Goal: Information Seeking & Learning: Understand process/instructions

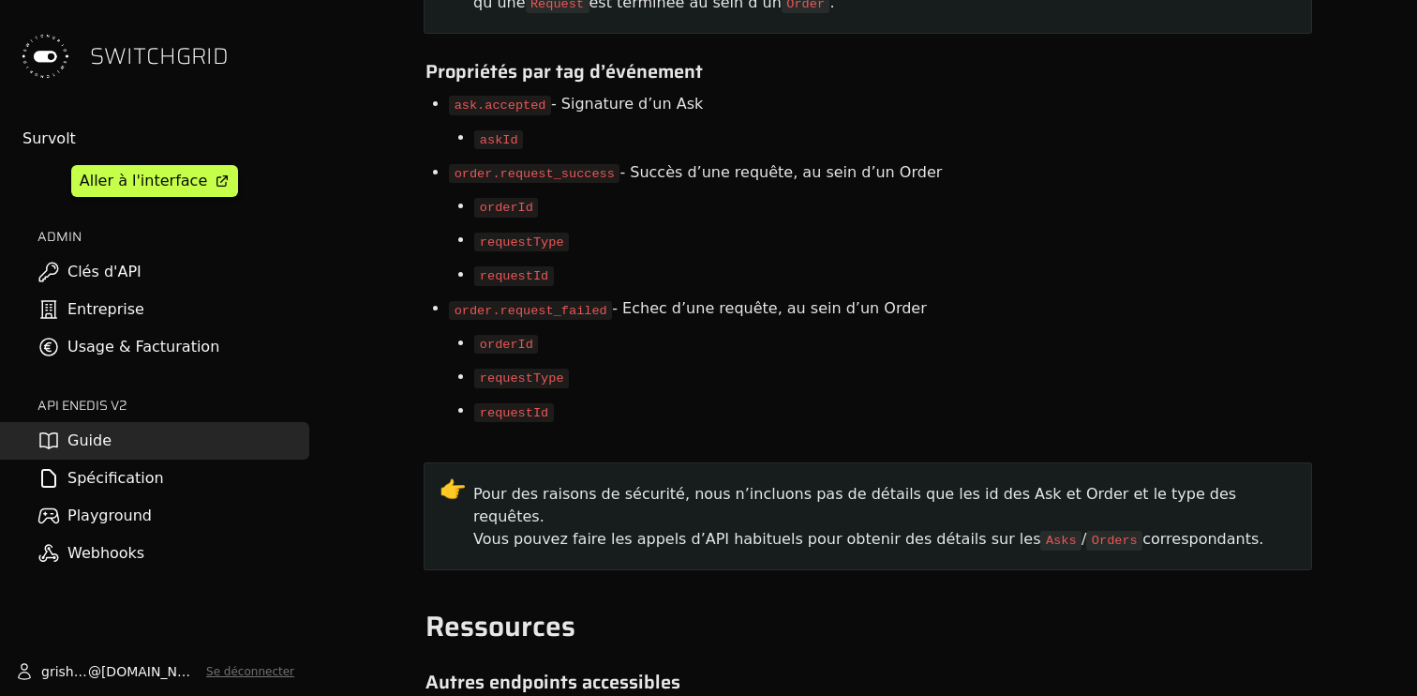
click at [135, 481] on link "Spécification" at bounding box center [154, 477] width 309 height 37
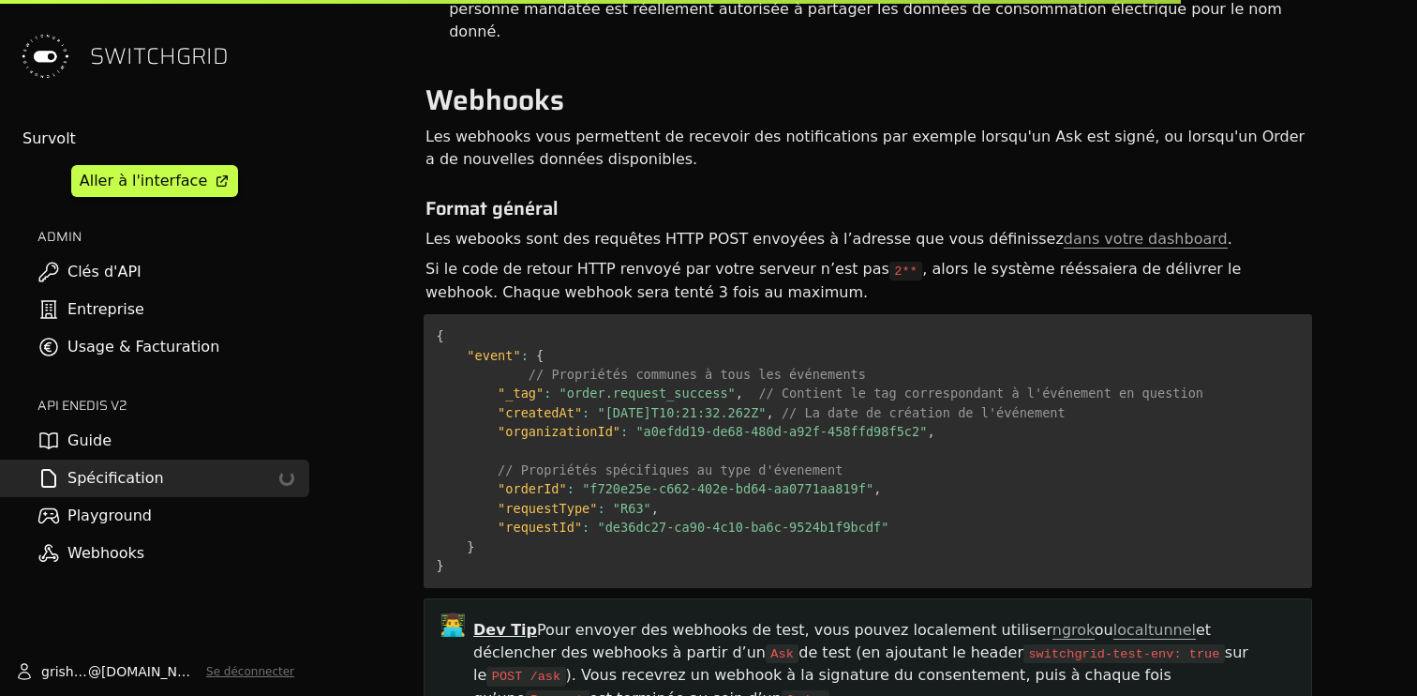
scroll to position [14818, 0]
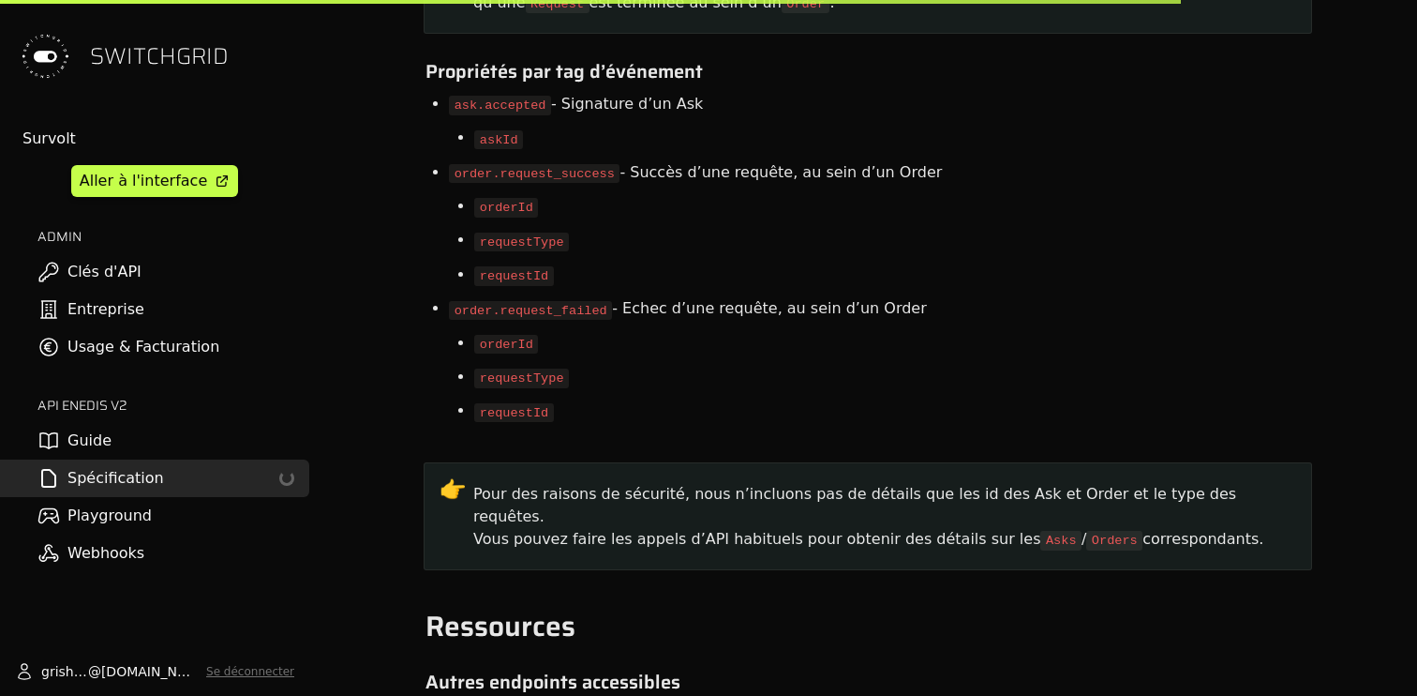
select select "**********"
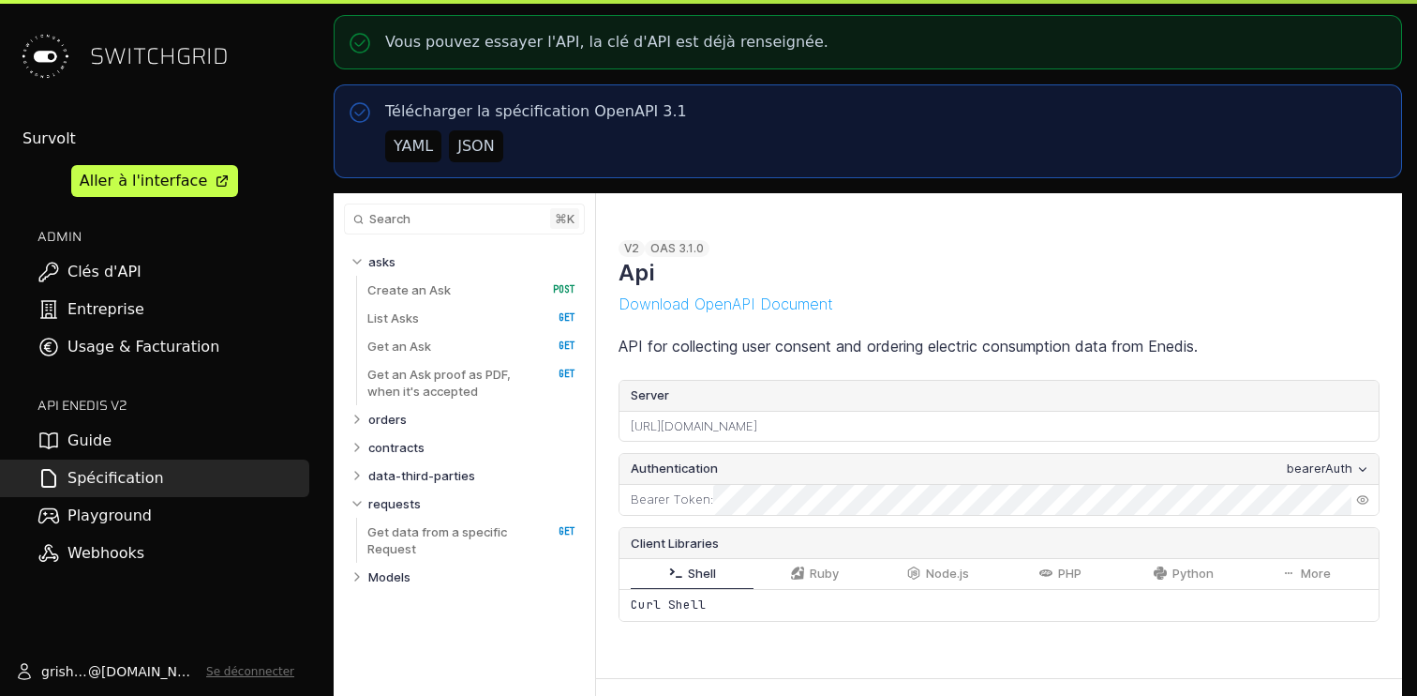
select select "**********"
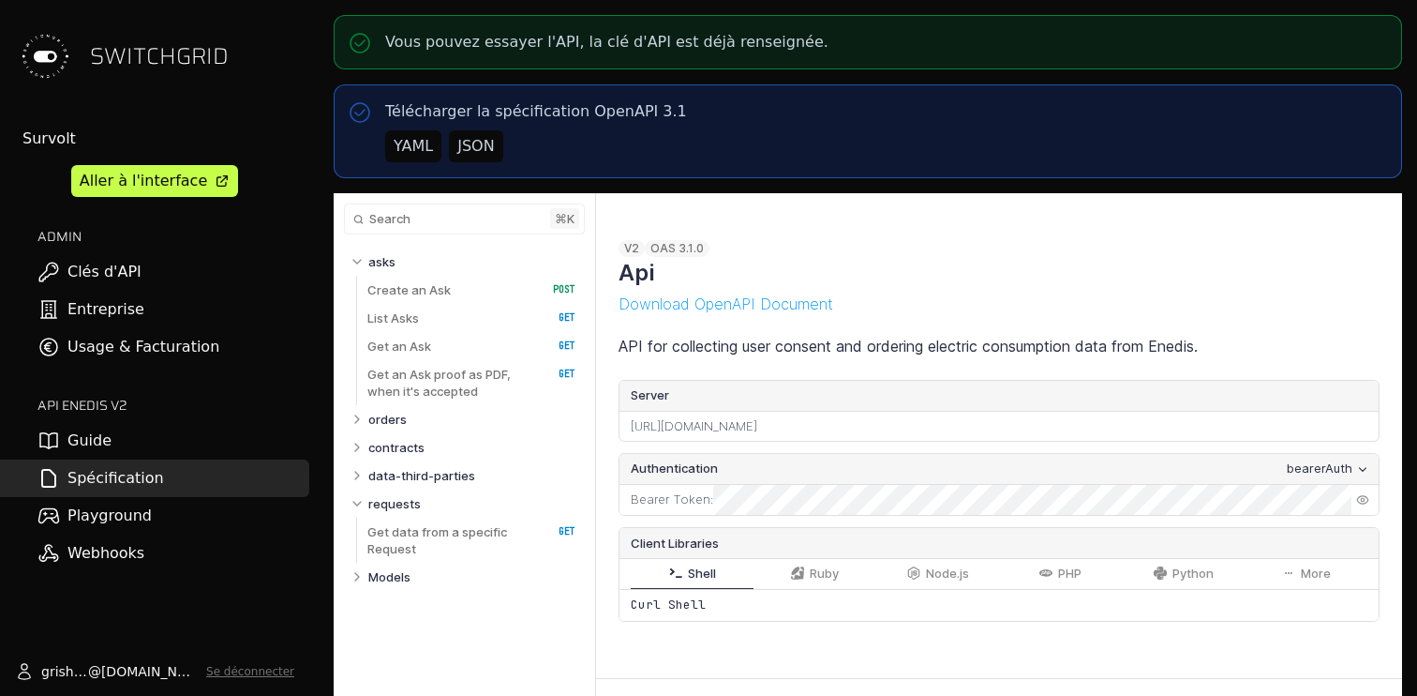
click at [225, 429] on link "Guide" at bounding box center [154, 440] width 309 height 37
select select "**********"
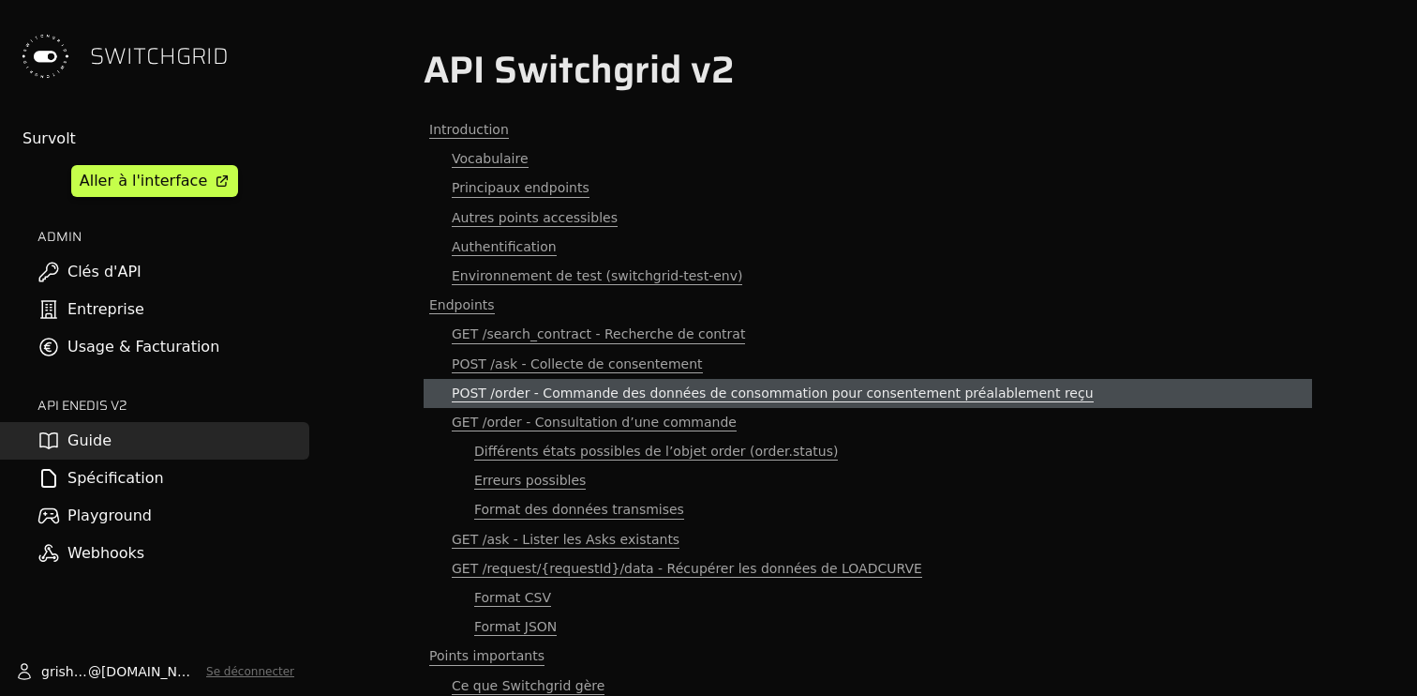
click at [526, 396] on span "POST /order - Commande des données de consommation pour consentement préalablem…" at bounding box center [773, 393] width 642 height 18
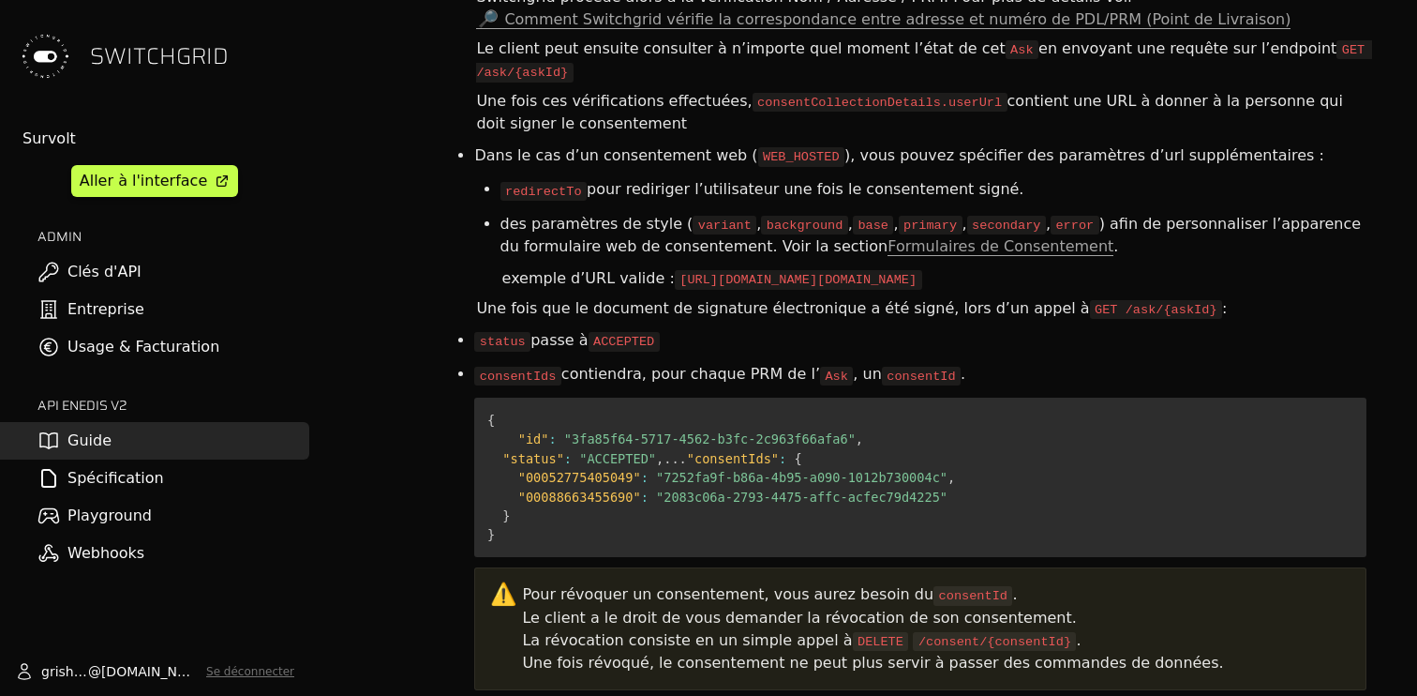
scroll to position [6323, 0]
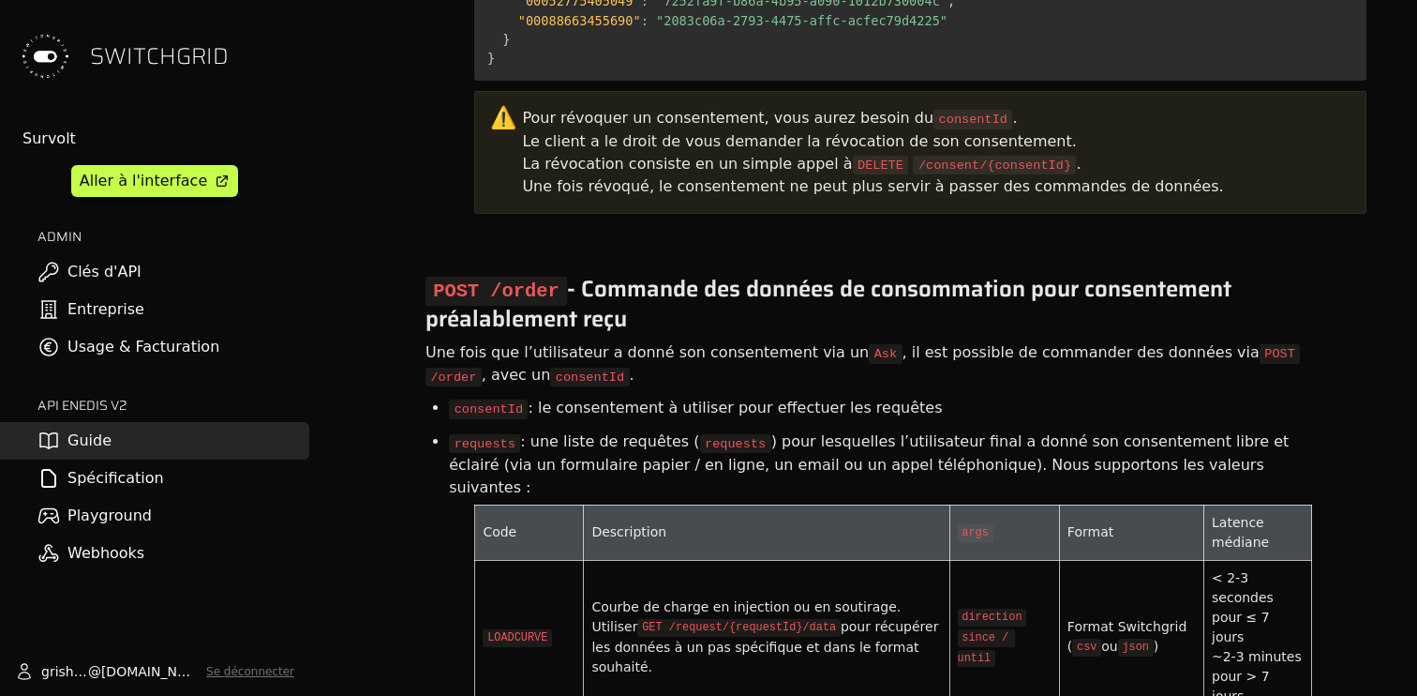
scroll to position [6672, 0]
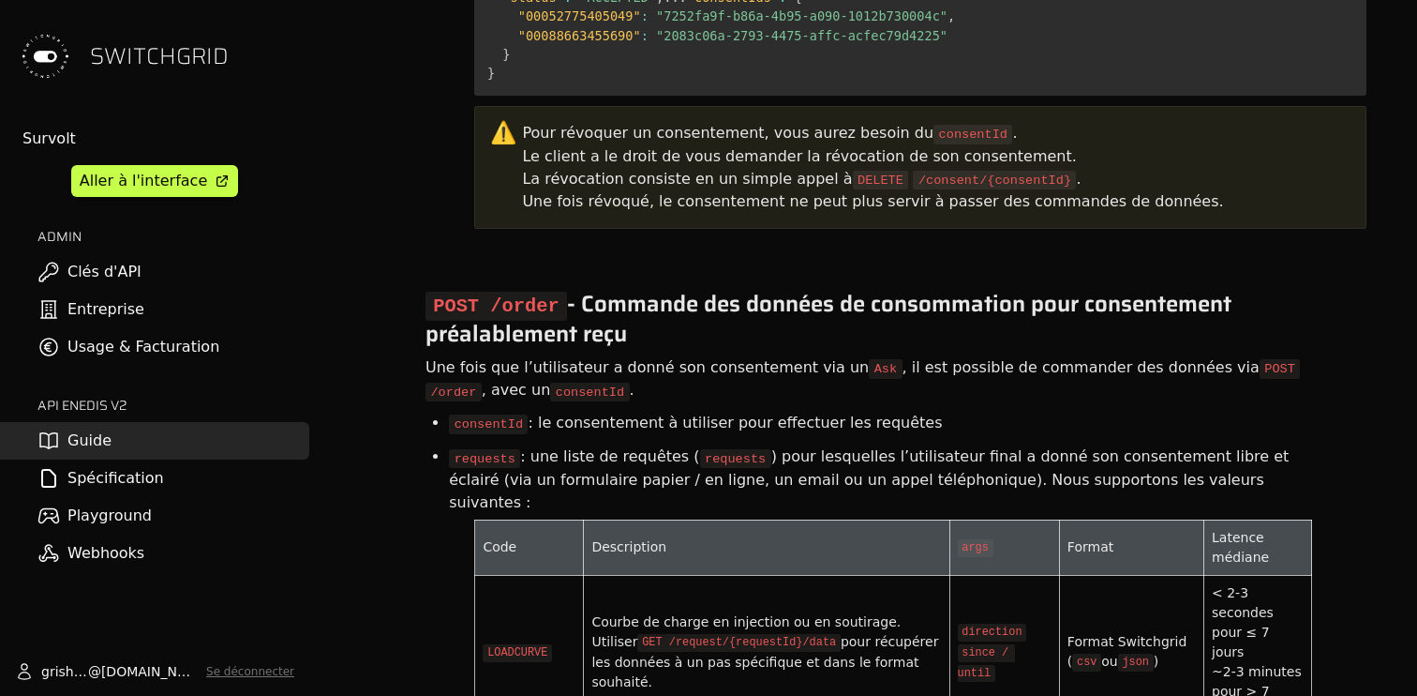
click at [507, 644] on code "LOADCURVE" at bounding box center [517, 653] width 69 height 18
copy code "LOADCURVE"
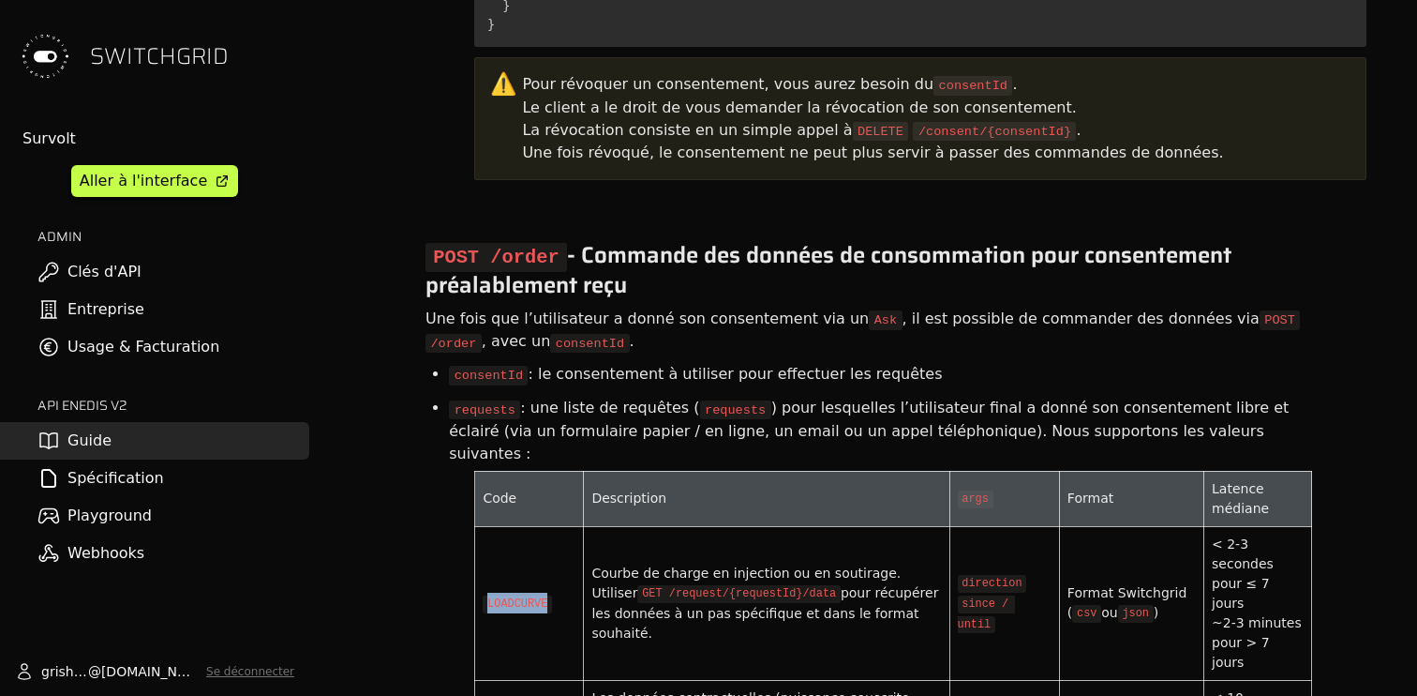
scroll to position [6725, 0]
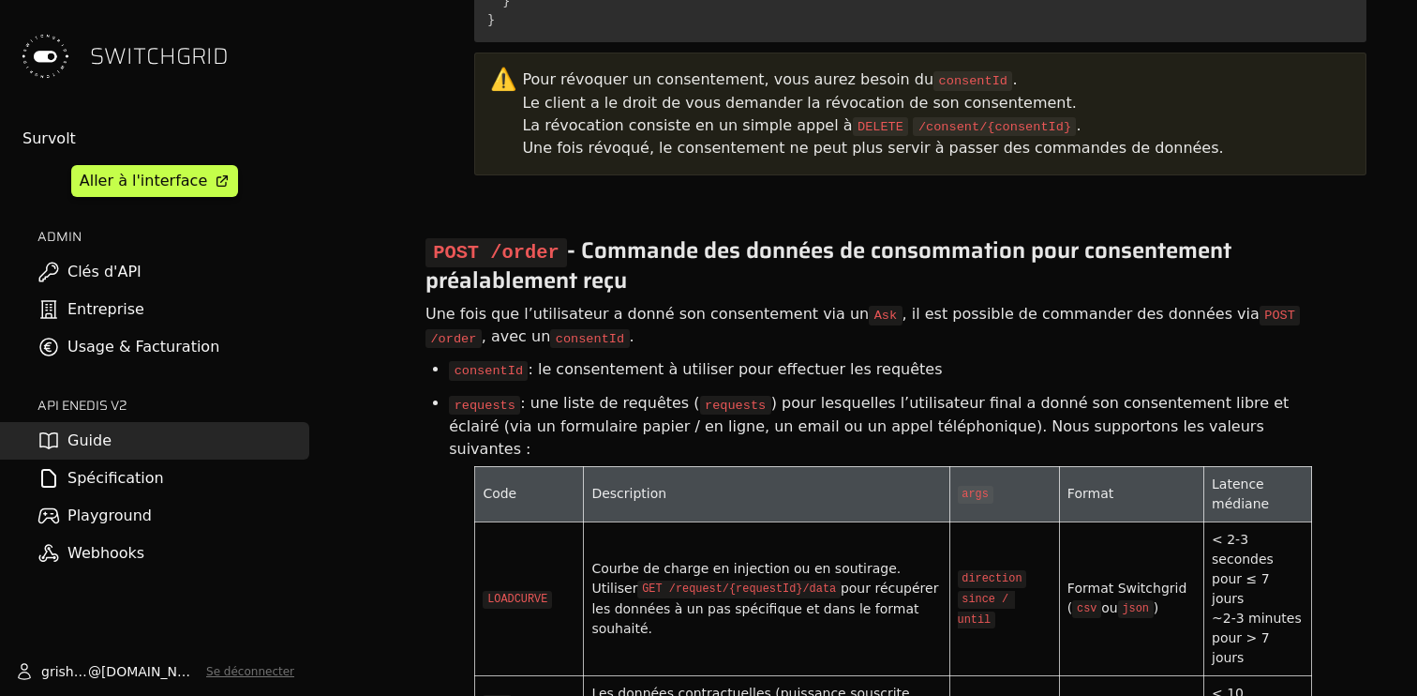
click at [498, 695] on code "C68" at bounding box center [497, 704] width 29 height 18
copy code "C68"
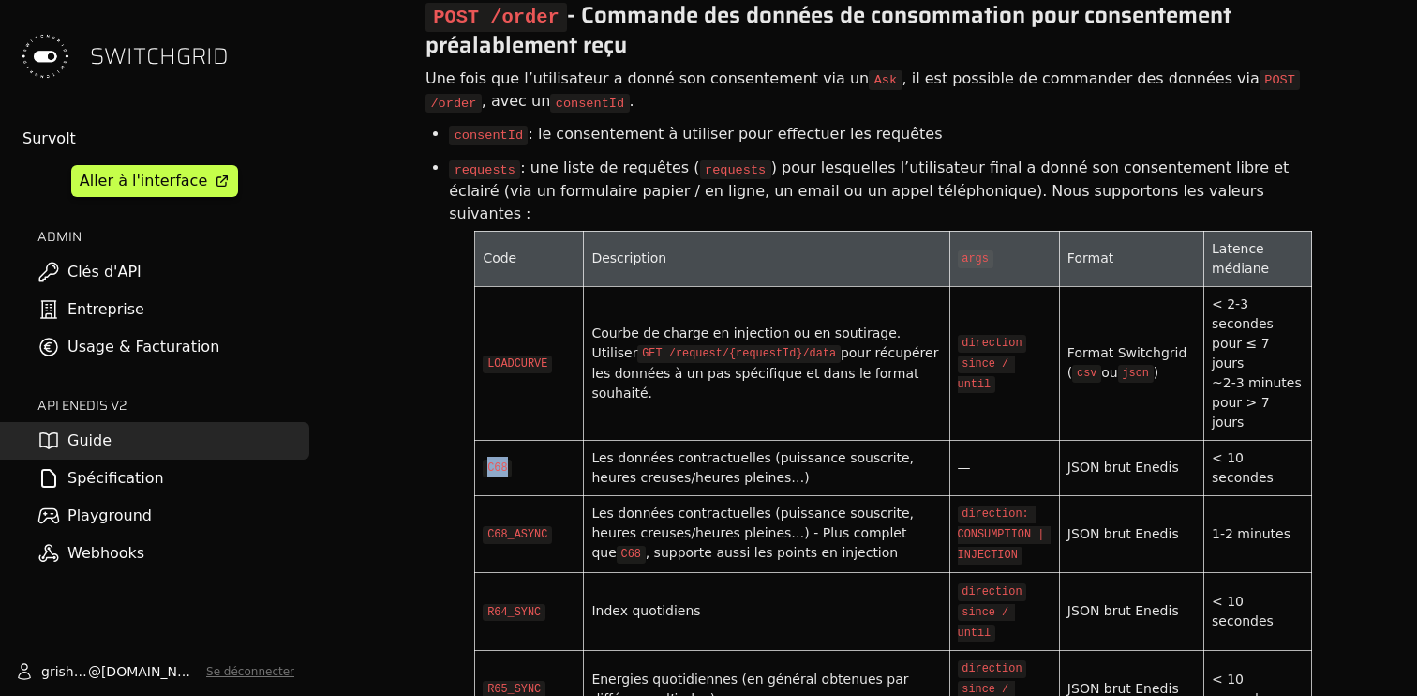
scroll to position [6972, 0]
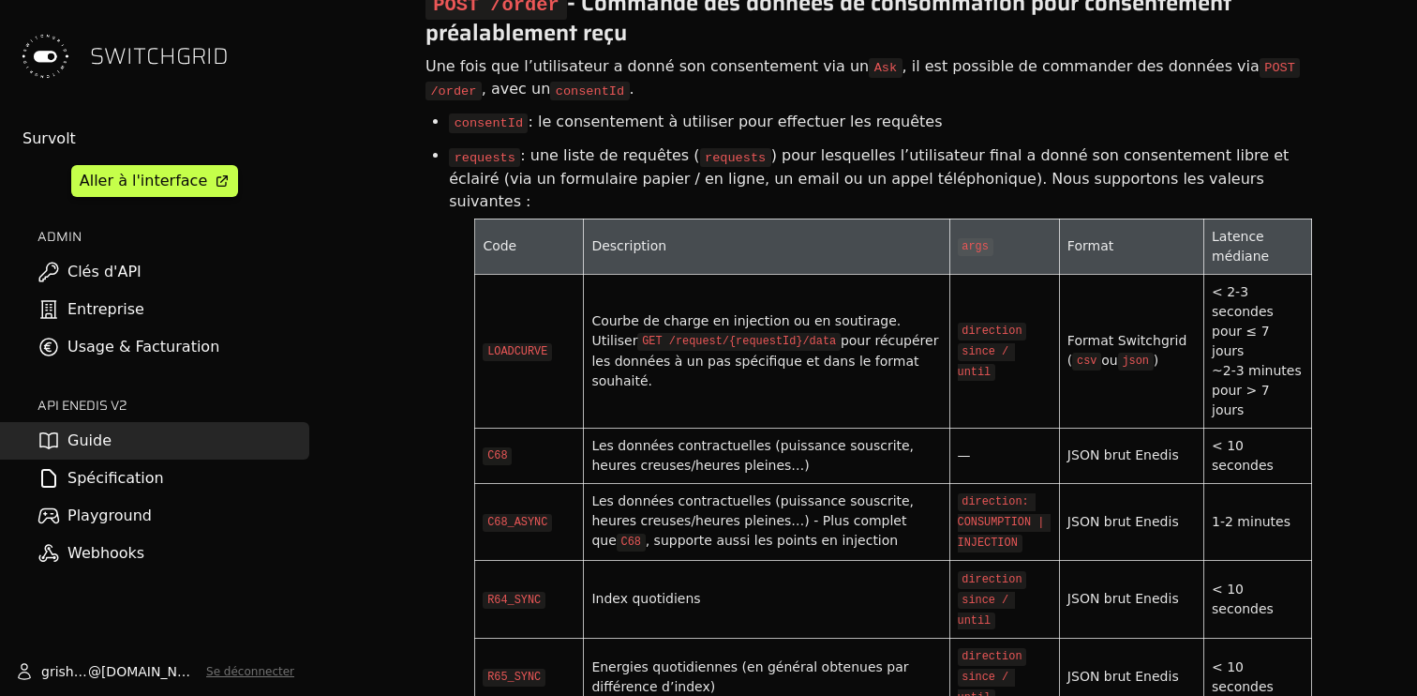
click at [507, 592] on code "R64_SYNC" at bounding box center [514, 601] width 63 height 18
copy code "R64_SYNC"
click at [527, 668] on code "R65_SYNC" at bounding box center [514, 677] width 63 height 18
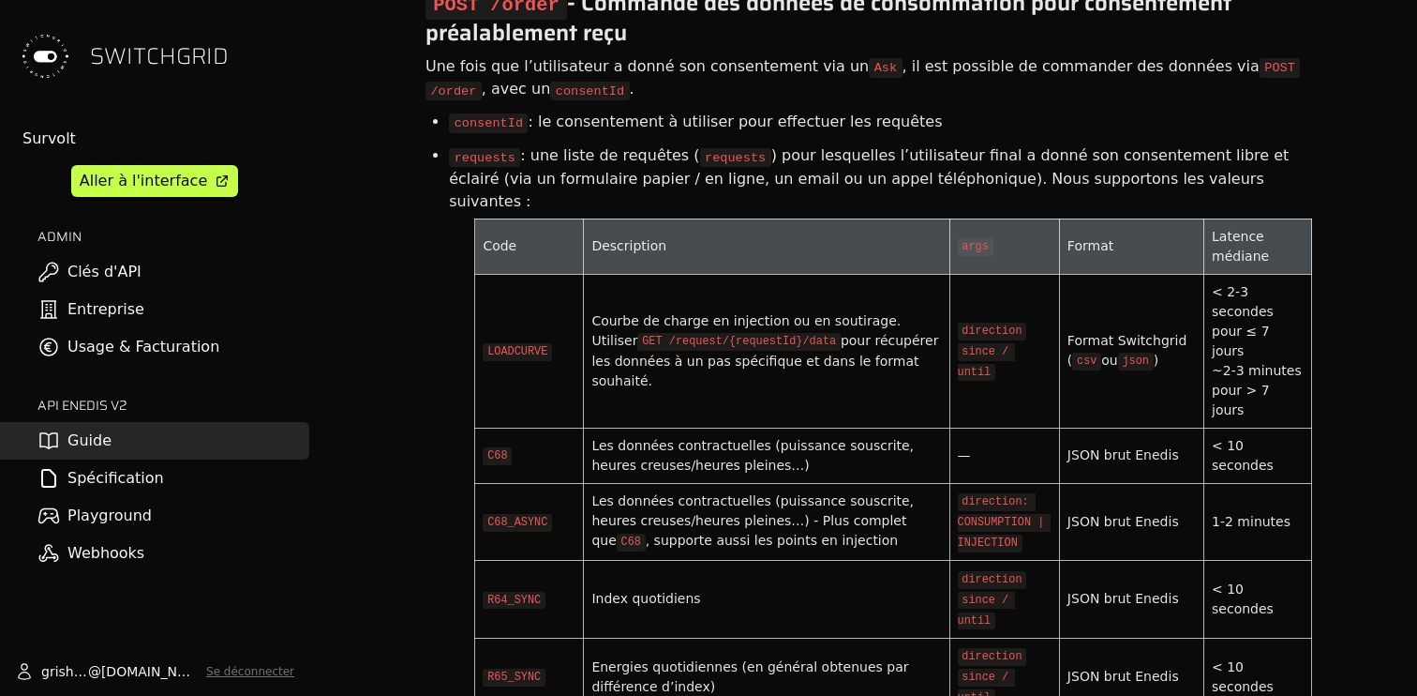
click at [501, 592] on code "R64_SYNC" at bounding box center [514, 601] width 63 height 18
click at [801, 637] on td "Energies quotidiennes (en général obtenues par différence d’index)" at bounding box center [767, 676] width 366 height 78
click at [518, 668] on code "R65_SYNC" at bounding box center [514, 677] width 63 height 18
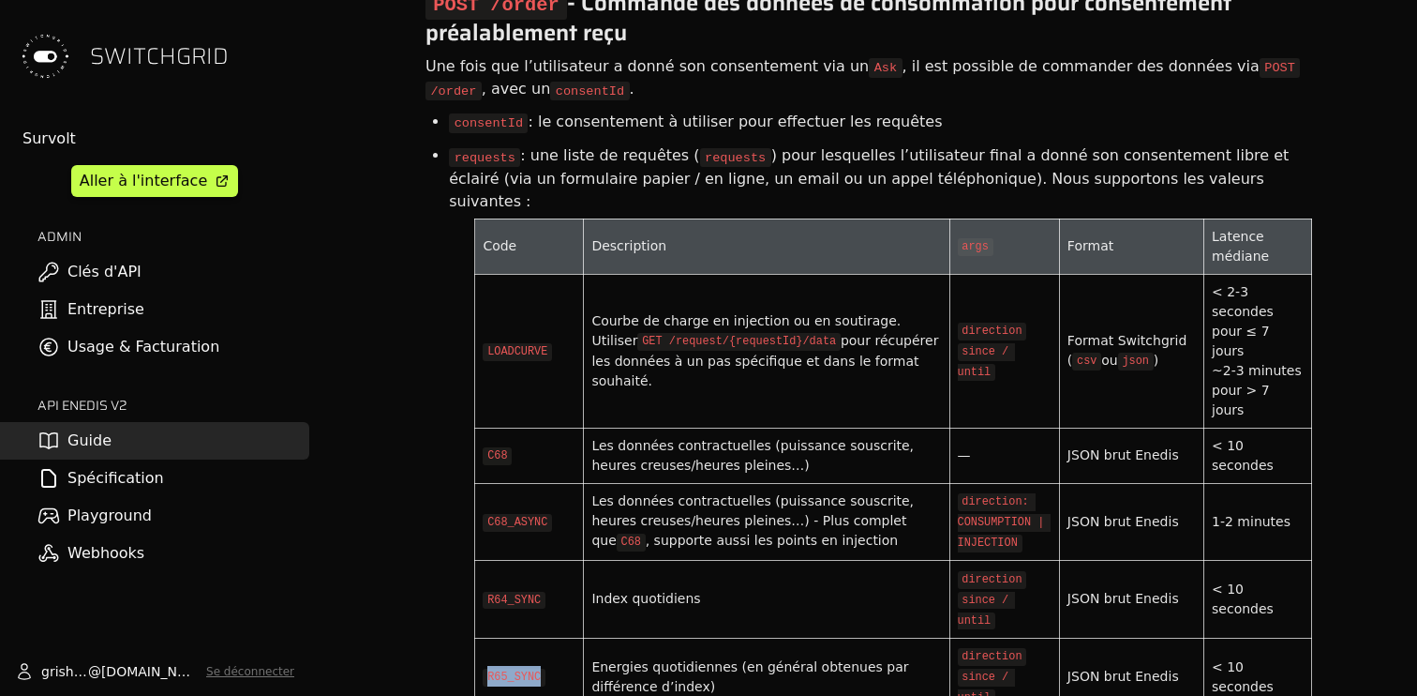
copy code "R65_SYNC"
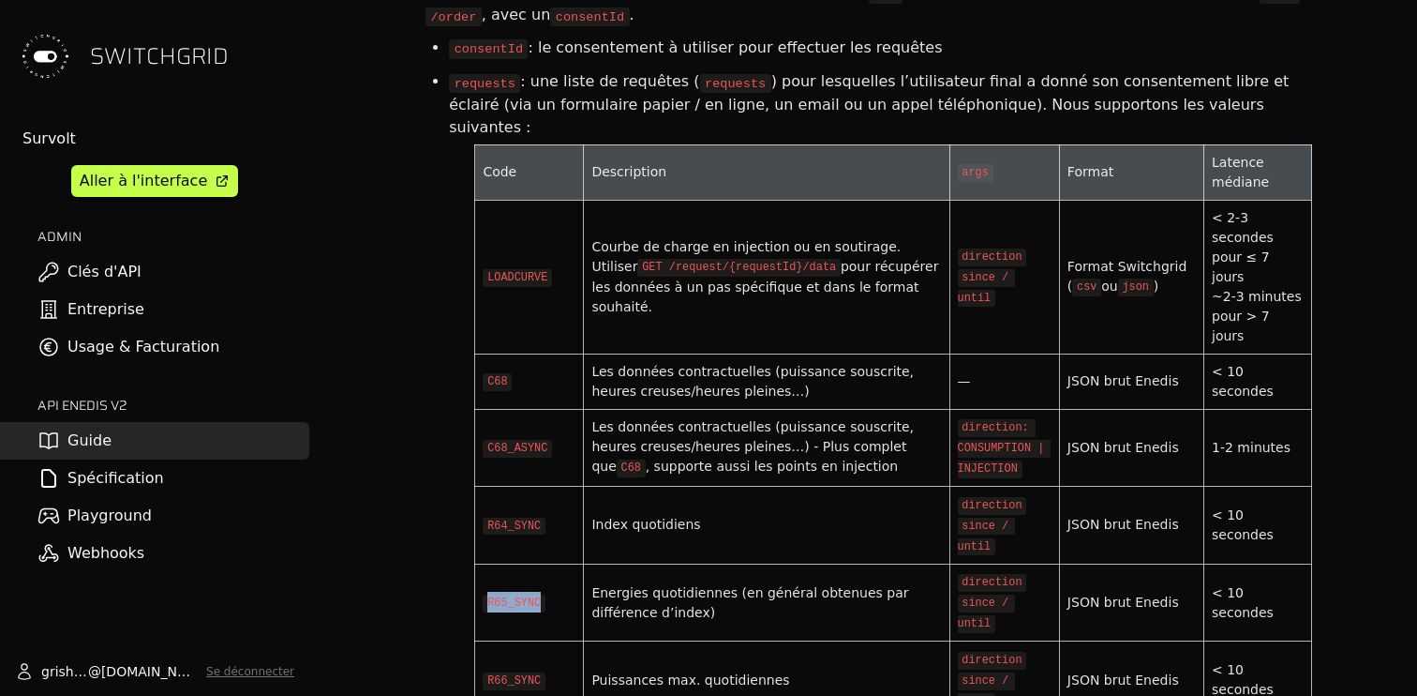
scroll to position [7049, 0]
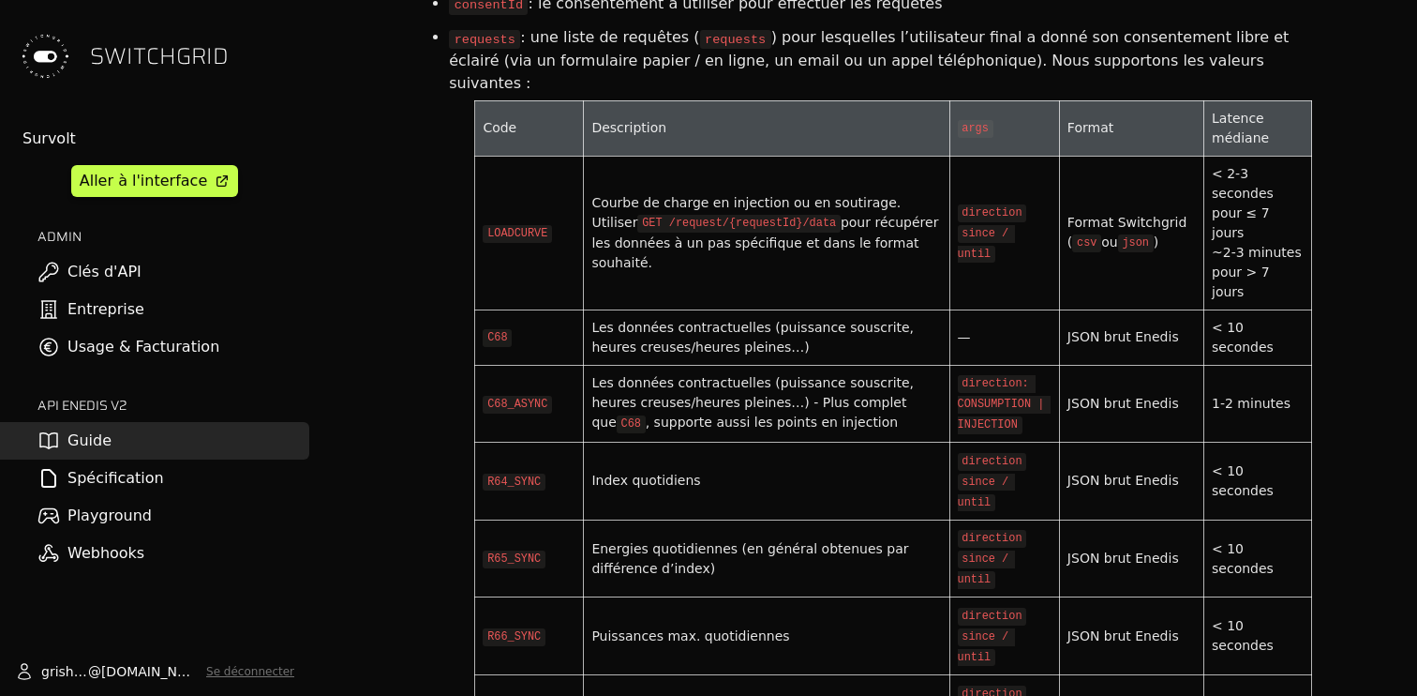
scroll to position [7089, 0]
click at [494, 627] on div "R66_SYNC" at bounding box center [529, 637] width 93 height 21
copy code "R66_SYNC"
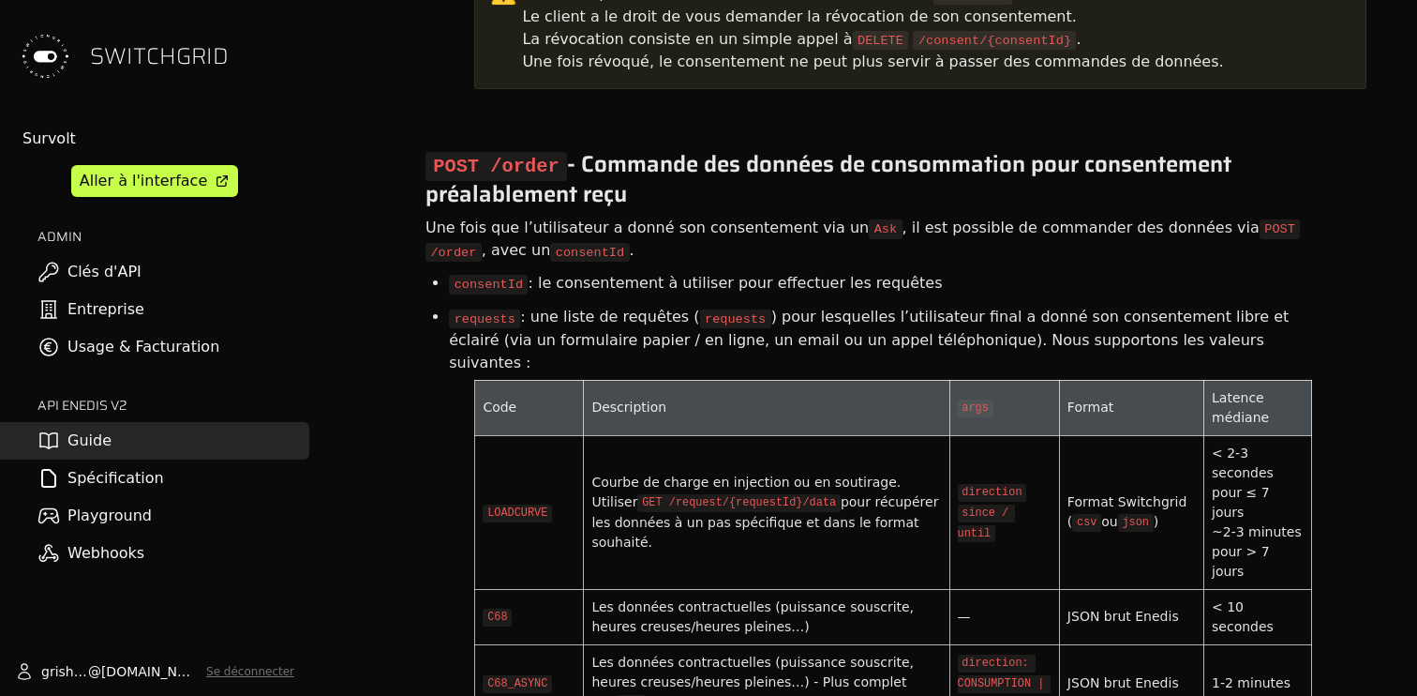
scroll to position [6812, 0]
